Goal: Use online tool/utility: Utilize a website feature to perform a specific function

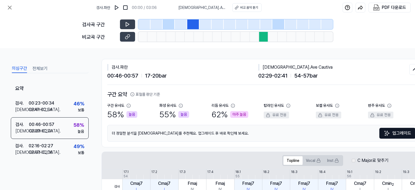
scroll to position [0, 9]
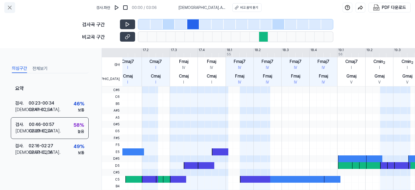
click at [9, 9] on icon at bounding box center [9, 7] width 6 height 6
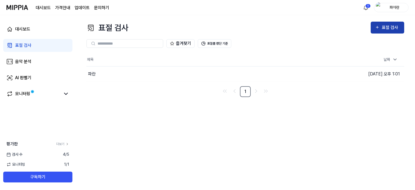
click at [381, 31] on button "표절 검사" at bounding box center [386, 28] width 33 height 12
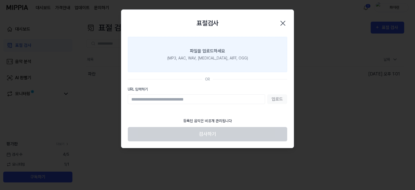
click at [219, 61] on label "파일을 업로드하세요 (MP3, AAC, WAV, [MEDICAL_DATA], AIFF, OGG)" at bounding box center [207, 54] width 159 height 35
click at [0, 0] on input "파일을 업로드하세요 (MP3, AAC, WAV, [MEDICAL_DATA], AIFF, OGG)" at bounding box center [0, 0] width 0 height 0
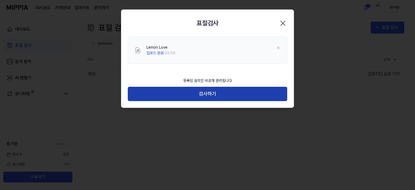
click at [260, 94] on button "검사하기" at bounding box center [207, 94] width 159 height 14
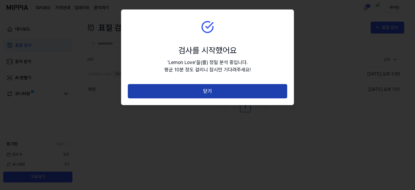
click at [261, 94] on button "닫기" at bounding box center [207, 91] width 159 height 14
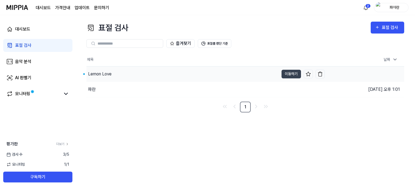
click at [149, 76] on div "Lemon Love" at bounding box center [182, 73] width 192 height 15
click at [149, 76] on div "Lemon Love" at bounding box center [183, 73] width 192 height 15
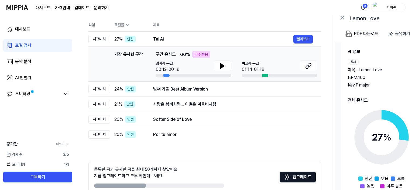
scroll to position [9, 0]
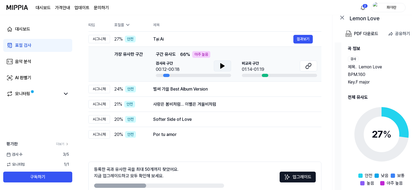
click at [224, 66] on icon at bounding box center [223, 65] width 4 height 5
click at [309, 68] on icon at bounding box center [308, 66] width 6 height 6
click at [144, 90] on div "24 % 안전" at bounding box center [129, 89] width 30 height 7
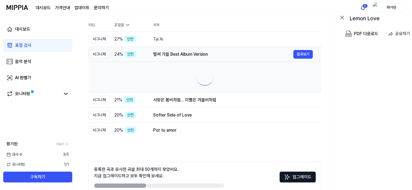
scroll to position [0, 0]
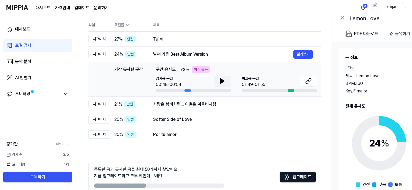
click at [224, 80] on icon at bounding box center [222, 81] width 6 height 6
click at [311, 84] on button at bounding box center [308, 81] width 17 height 11
